Goal: Information Seeking & Learning: Learn about a topic

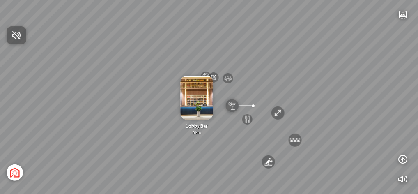
click at [216, 100] on div at bounding box center [209, 97] width 418 height 194
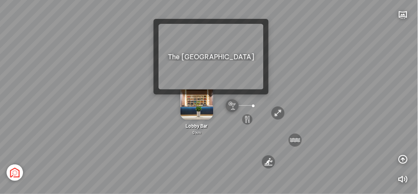
click at [213, 102] on div "Lobby Bar 0 km" at bounding box center [197, 106] width 48 height 60
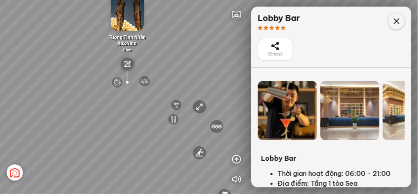
click at [395, 22] on icon at bounding box center [397, 21] width 10 height 10
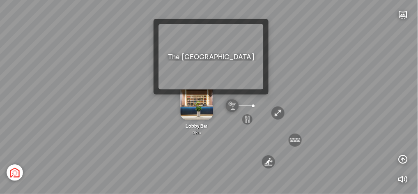
click at [211, 101] on img at bounding box center [197, 98] width 33 height 44
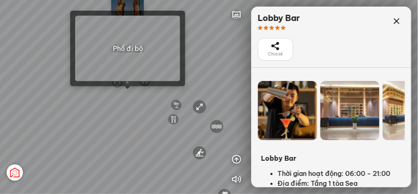
click at [128, 92] on div "[GEOGRAPHIC_DATA] 3.6 km KN Links [GEOGRAPHIC_DATA] 5.9 km Thể Thao Bãi Biển 0 …" at bounding box center [209, 97] width 418 height 194
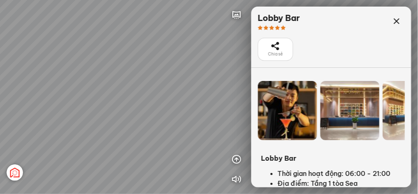
drag, startPoint x: 181, startPoint y: 104, endPoint x: 149, endPoint y: 73, distance: 44.7
click at [149, 73] on div "Tượng Tình Nhân Ali&Nino 0 km Spa Hồng Nhung 0 km Đài Nhạc Nước 0 undefined The…" at bounding box center [209, 97] width 418 height 194
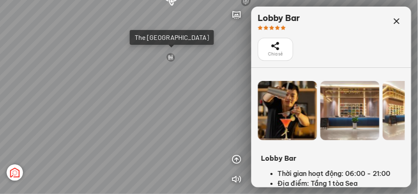
click at [172, 57] on div at bounding box center [170, 57] width 10 height 9
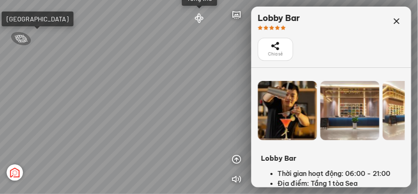
click at [399, 20] on icon at bounding box center [397, 21] width 10 height 10
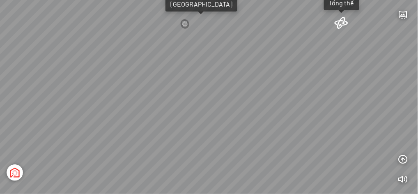
drag, startPoint x: 176, startPoint y: 122, endPoint x: 310, endPoint y: 112, distance: 133.8
click at [310, 112] on div "Light Tower Sea Tower Tổng thể Sand Tower Wind Tower Phố đi bộ Đường Nguyễn Tất…" at bounding box center [209, 97] width 418 height 194
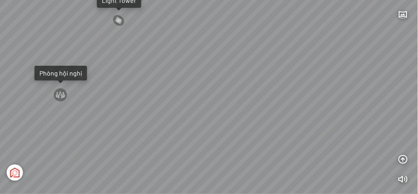
drag, startPoint x: 180, startPoint y: 110, endPoint x: 268, endPoint y: 111, distance: 87.9
click at [318, 96] on div "Light Tower Sea Tower Tổng thể Sand Tower Wind Tower Phố đi bộ Đường Nguyễn Tất…" at bounding box center [209, 97] width 418 height 194
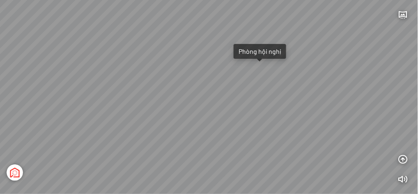
drag, startPoint x: 228, startPoint y: 100, endPoint x: 287, endPoint y: 107, distance: 59.2
click at [287, 107] on div "Light Tower Sea Tower Tổng thể Sand Tower Wind Tower Phố đi bộ Đường Nguyễn Tất…" at bounding box center [209, 97] width 418 height 194
